Goal: Transaction & Acquisition: Purchase product/service

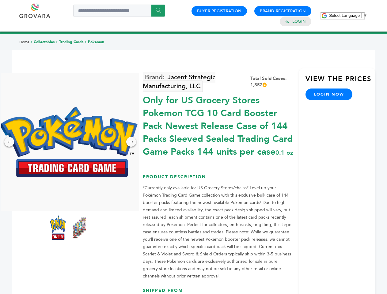
click at [348, 15] on span "Select Language" at bounding box center [344, 15] width 31 height 5
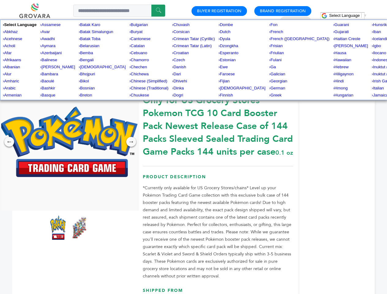
click at [69, 142] on img at bounding box center [69, 142] width 138 height 70
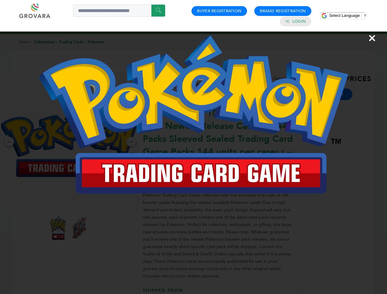
click at [9, 142] on div "×" at bounding box center [193, 147] width 387 height 294
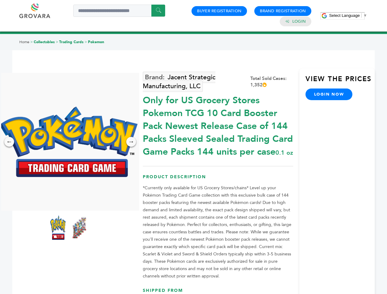
click at [131, 142] on div "→" at bounding box center [131, 142] width 10 height 10
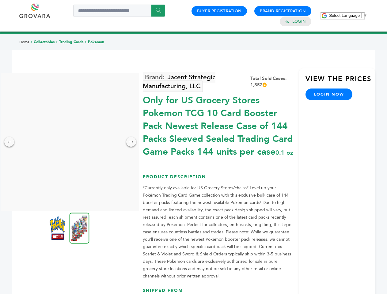
click at [58, 227] on img at bounding box center [57, 227] width 15 height 24
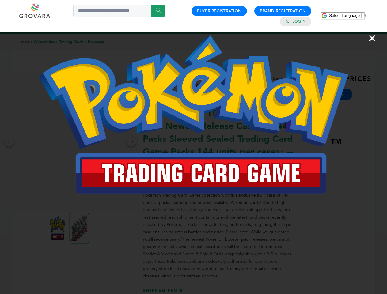
click at [79, 227] on div "×" at bounding box center [193, 147] width 387 height 294
